Goal: Task Accomplishment & Management: Manage account settings

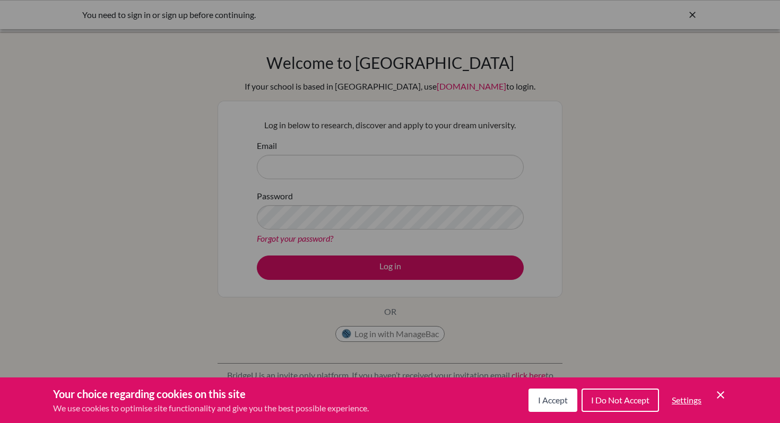
click at [722, 397] on icon "Save and close" at bounding box center [719, 394] width 7 height 7
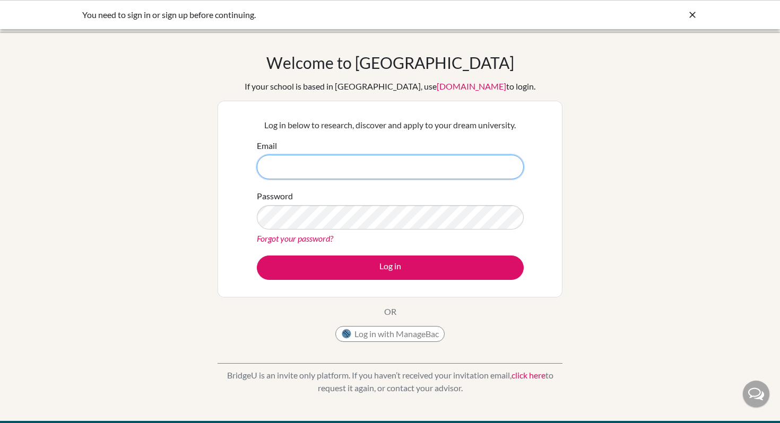
click at [351, 161] on input "Email" at bounding box center [390, 167] width 267 height 24
type input "[EMAIL_ADDRESS][DOMAIN_NAME]"
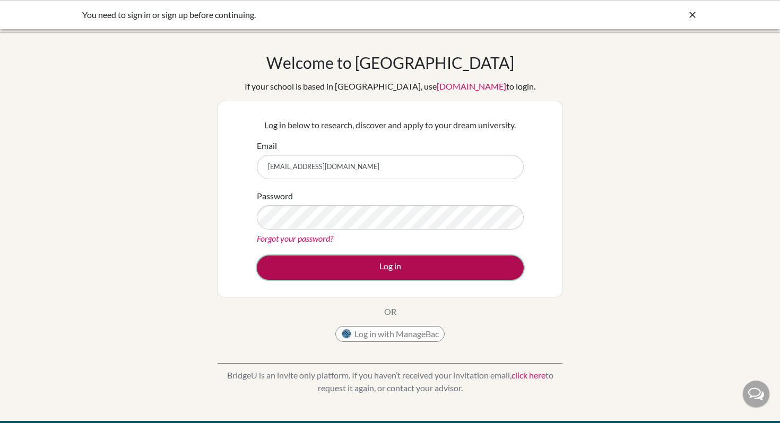
click at [315, 264] on button "Log in" at bounding box center [390, 268] width 267 height 24
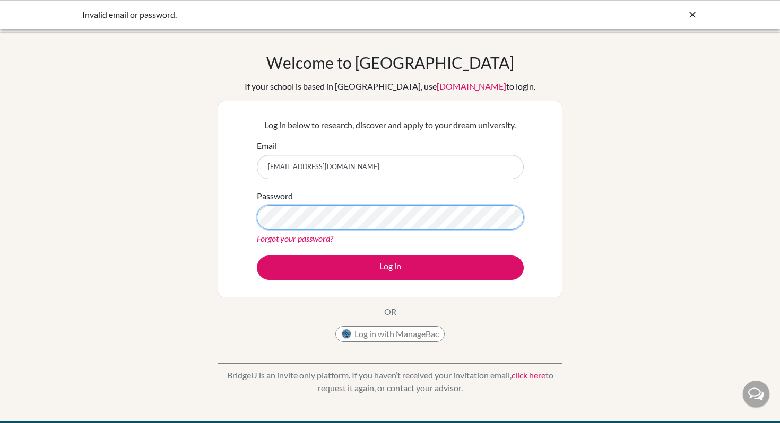
click at [257, 256] on button "Log in" at bounding box center [390, 268] width 267 height 24
